Goal: Communication & Community: Answer question/provide support

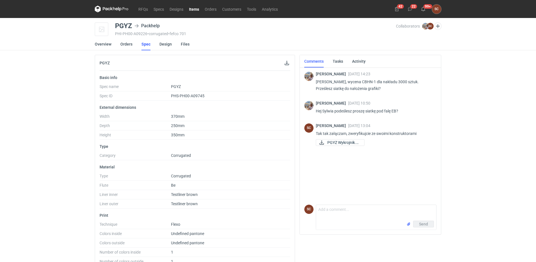
click at [195, 8] on link "Items" at bounding box center [194, 9] width 16 height 7
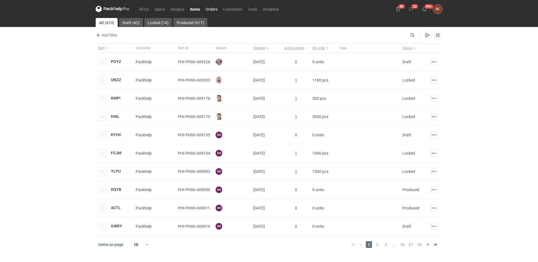
click at [213, 10] on link "Orders" at bounding box center [211, 9] width 17 height 7
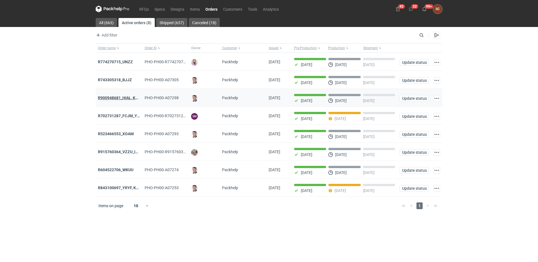
click at [121, 98] on strong "R900948681_HIAL, KMPI" at bounding box center [120, 98] width 44 height 5
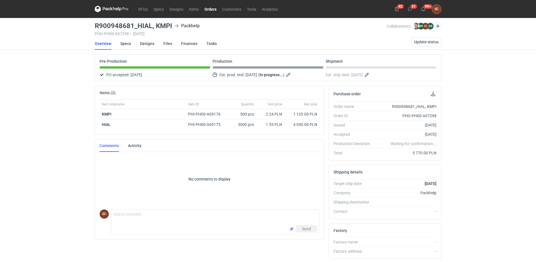
click at [126, 42] on link "Specs" at bounding box center [125, 43] width 11 height 12
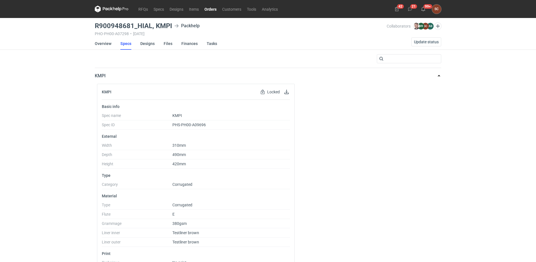
click at [41, 146] on div "RFQs Specs Designs Items Orders Customers Tools Analytics 42 21 99+ SC [PERSON_…" at bounding box center [268, 131] width 536 height 262
click at [206, 7] on link "Orders" at bounding box center [211, 9] width 18 height 7
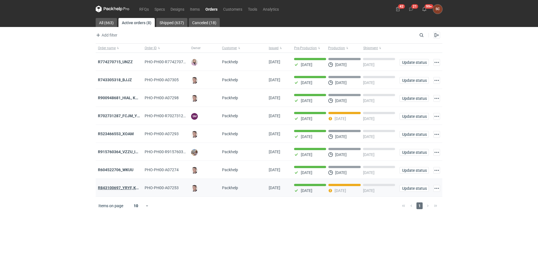
click at [120, 189] on strong "R843100697_YRYF, KUZP" at bounding box center [121, 188] width 46 height 5
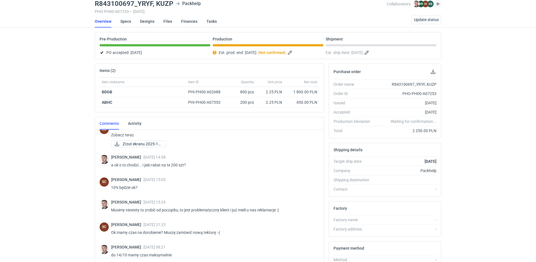
scroll to position [251, 0]
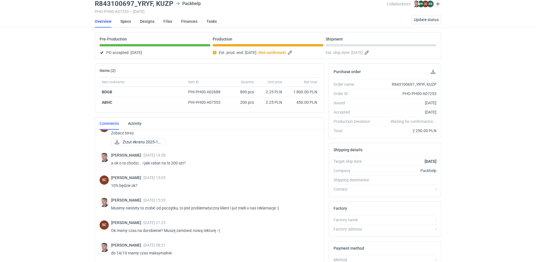
click at [129, 21] on link "Specs" at bounding box center [125, 21] width 11 height 12
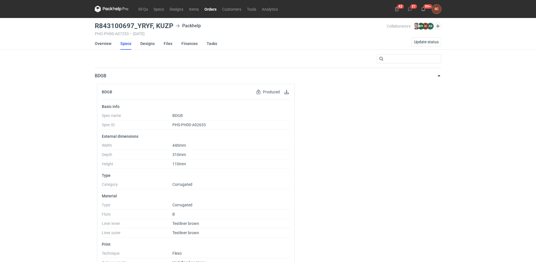
click at [210, 7] on link "Orders" at bounding box center [211, 9] width 18 height 7
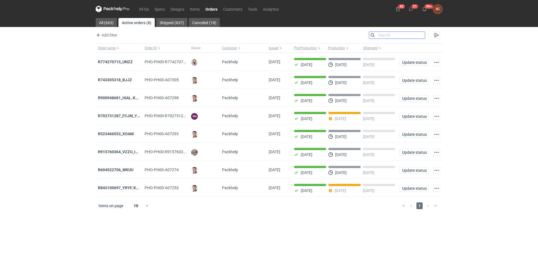
click at [419, 36] on input "Search" at bounding box center [397, 35] width 56 height 7
type input "ylpu"
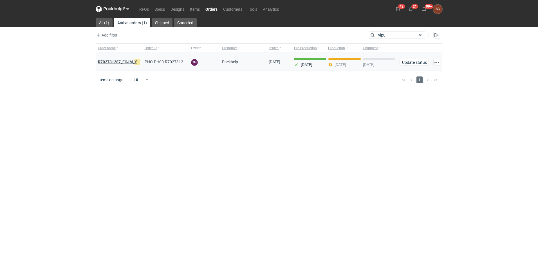
click at [128, 60] on strong "R702731287_FCJM_ YLPU" at bounding box center [121, 62] width 46 height 6
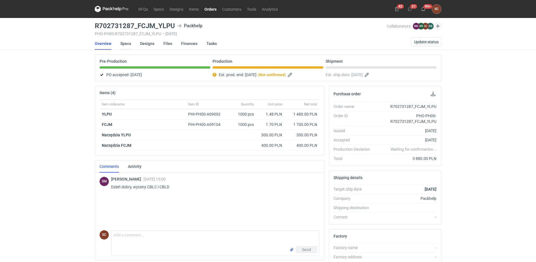
click at [121, 43] on link "Specs" at bounding box center [125, 43] width 11 height 12
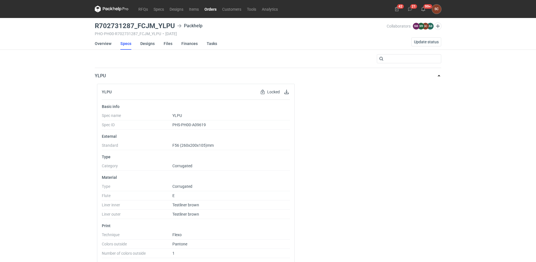
click at [69, 107] on div "RFQs Specs Designs Items Orders Customers Tools Analytics 42 21 99+ SC [PERSON_…" at bounding box center [268, 131] width 536 height 262
click at [211, 8] on link "Orders" at bounding box center [211, 9] width 18 height 7
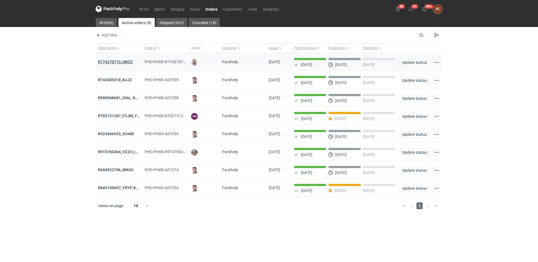
click at [128, 60] on strong "R774270715_UNZZ" at bounding box center [115, 62] width 35 height 5
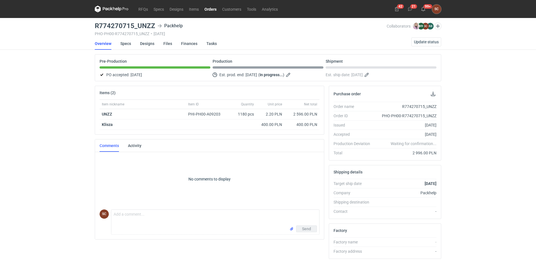
click at [208, 10] on link "Orders" at bounding box center [211, 9] width 18 height 7
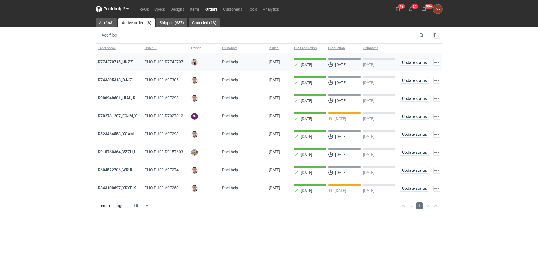
click at [118, 62] on strong "R774270715_UNZZ" at bounding box center [115, 62] width 35 height 5
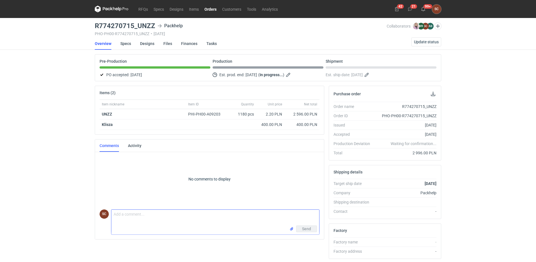
click at [127, 220] on textarea "Comment message" at bounding box center [215, 218] width 208 height 16
type textarea "J"
type textarea "Klaudia te litery mają być takie?"
click at [293, 229] on input "file" at bounding box center [291, 229] width 5 height 6
click at [303, 240] on span "Send" at bounding box center [306, 241] width 9 height 4
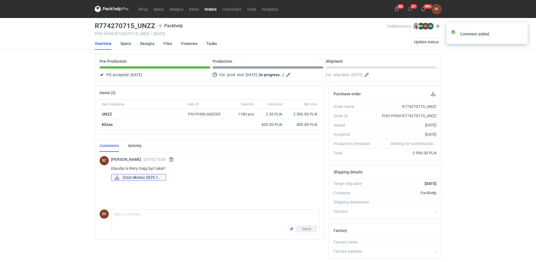
click at [140, 177] on span "Zrzut ekranu 2025-10..." at bounding box center [142, 177] width 39 height 6
click at [486, 151] on div "RFQs Specs Designs Items Orders Customers Tools Analytics 42 21 99+ SC [PERSON_…" at bounding box center [268, 131] width 536 height 262
